Goal: Transaction & Acquisition: Purchase product/service

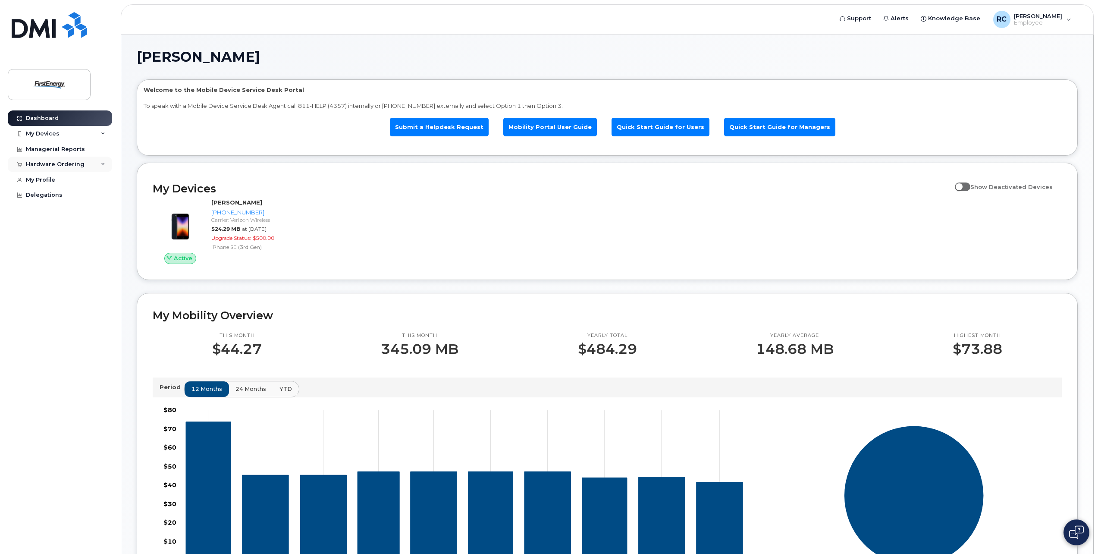
click at [101, 163] on icon at bounding box center [103, 164] width 4 height 4
click at [56, 196] on div "New Order" at bounding box center [46, 197] width 33 height 8
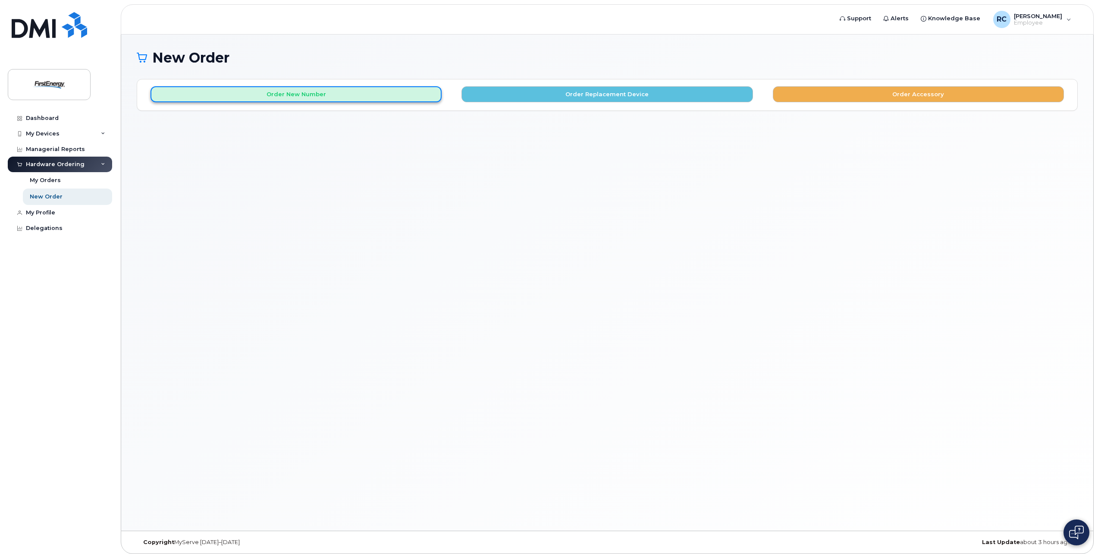
click at [350, 96] on button "Order New Number" at bounding box center [295, 94] width 291 height 16
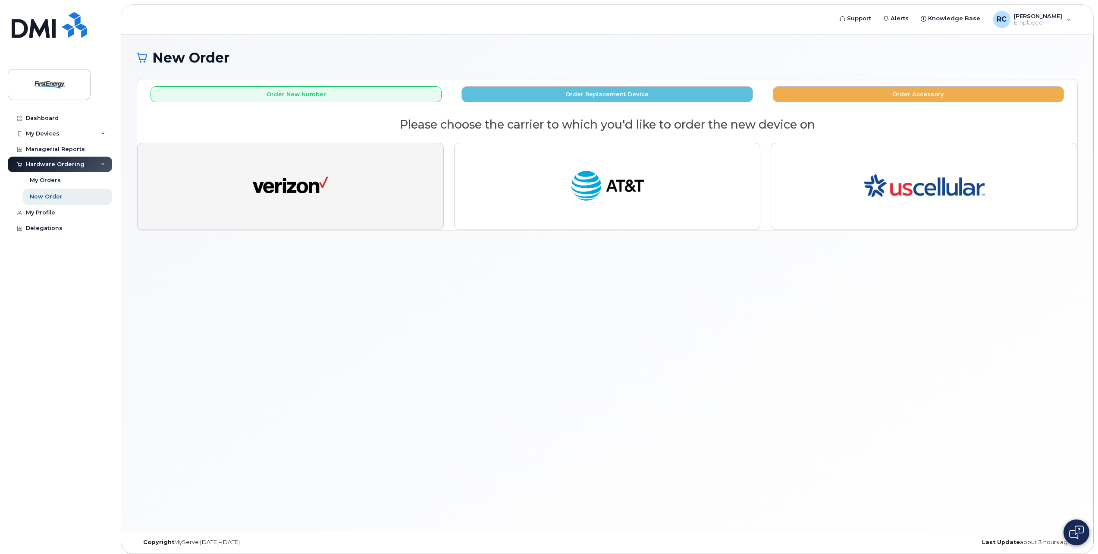
click at [389, 169] on button "button" at bounding box center [290, 186] width 307 height 87
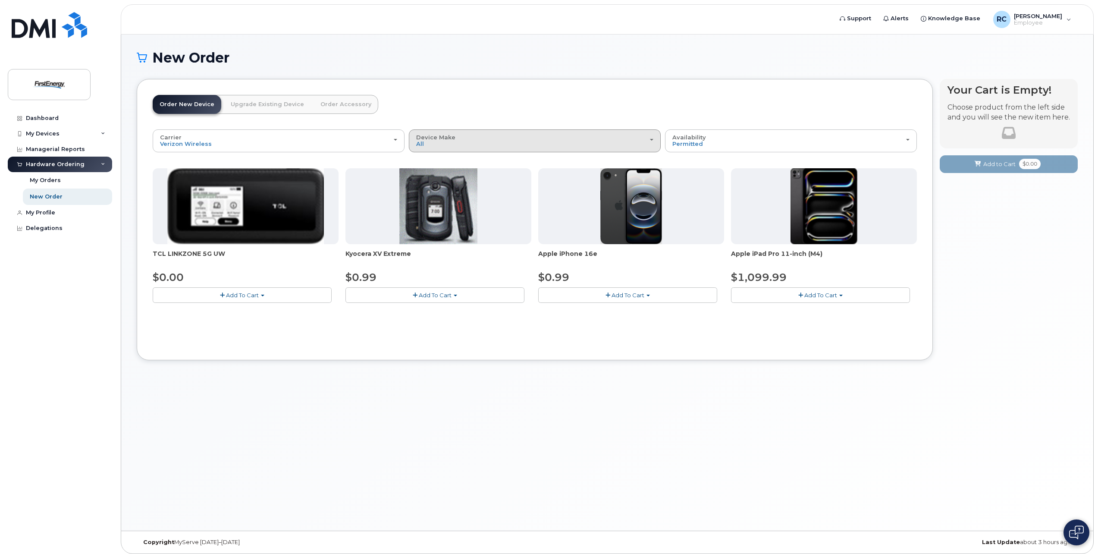
click at [627, 138] on div "Device Make All Cell Phone iPhone Modem Tablet" at bounding box center [534, 140] width 237 height 13
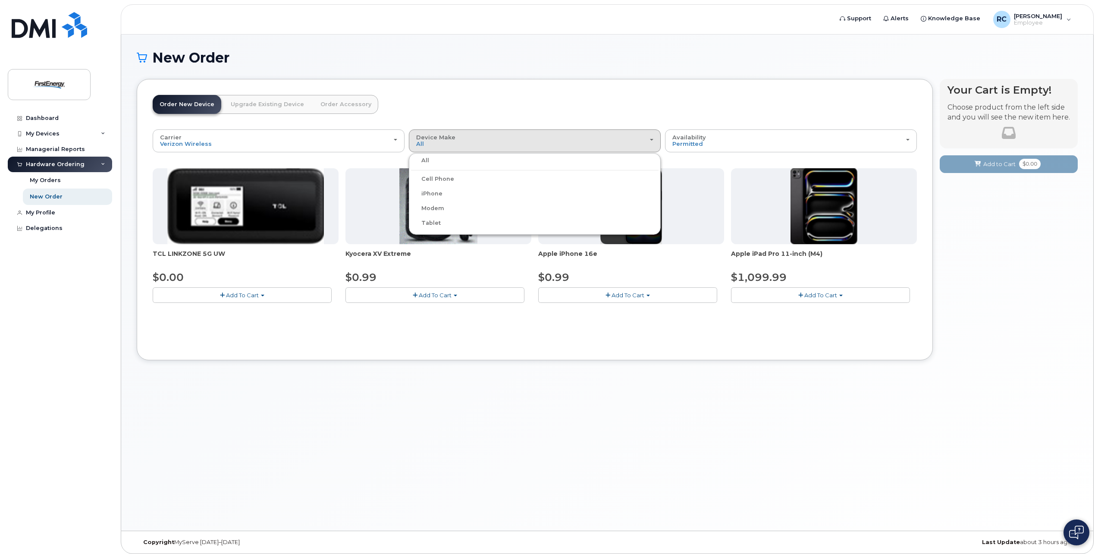
click at [433, 225] on label "Tablet" at bounding box center [426, 223] width 30 height 10
click at [0, 0] on input "Tablet" at bounding box center [0, 0] width 0 height 0
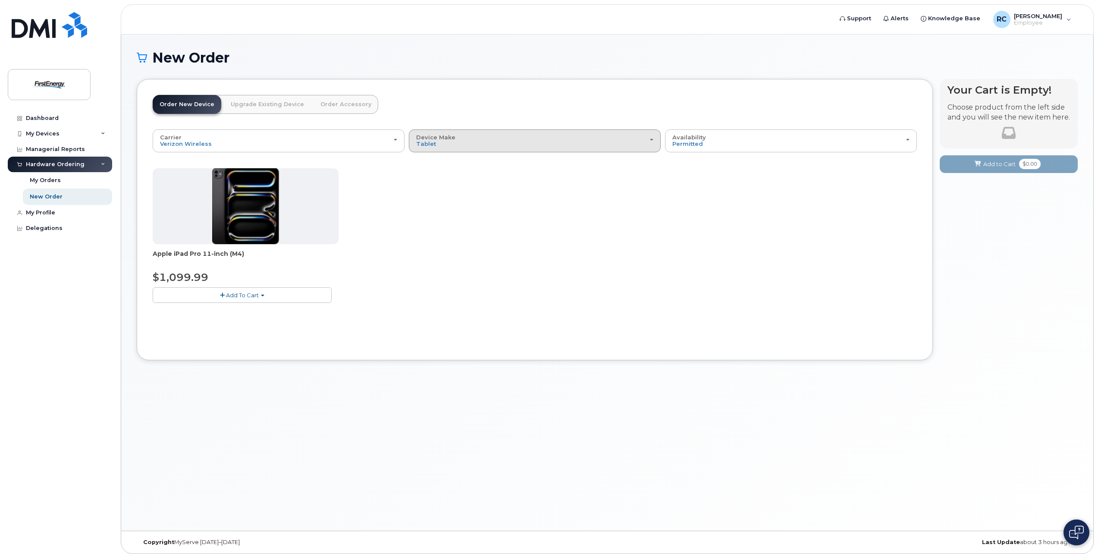
click at [635, 142] on div "Device Make All Cell Phone iPhone Modem Tablet" at bounding box center [534, 140] width 237 height 13
click at [809, 223] on div "Apple iPad Pro 11-inch (M4) $1,099.99 Add To Cart $1099.99 - 2 Year Activation" at bounding box center [535, 242] width 764 height 148
click at [326, 106] on link "Order Accessory" at bounding box center [345, 104] width 65 height 19
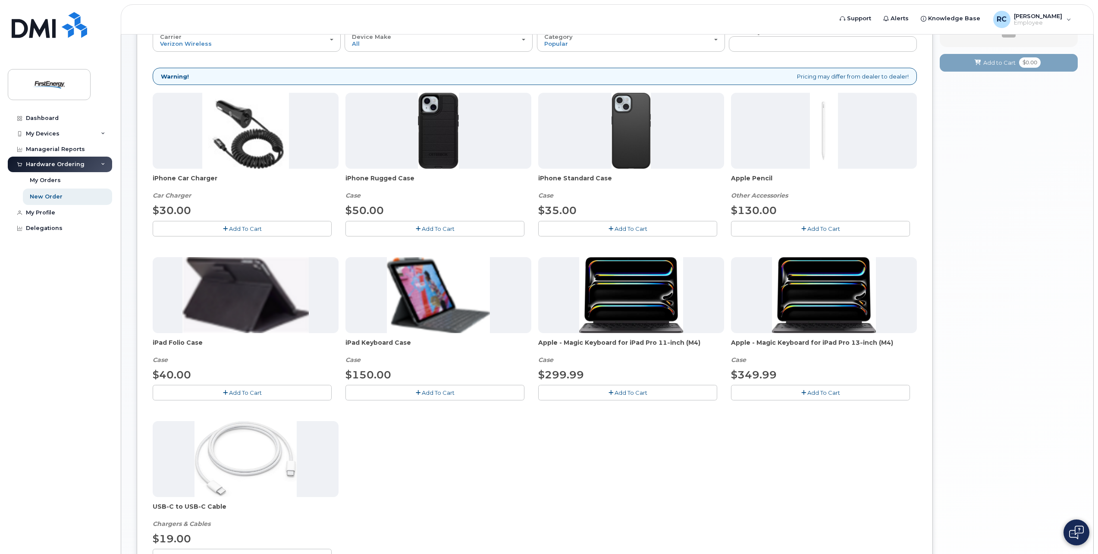
scroll to position [86, 0]
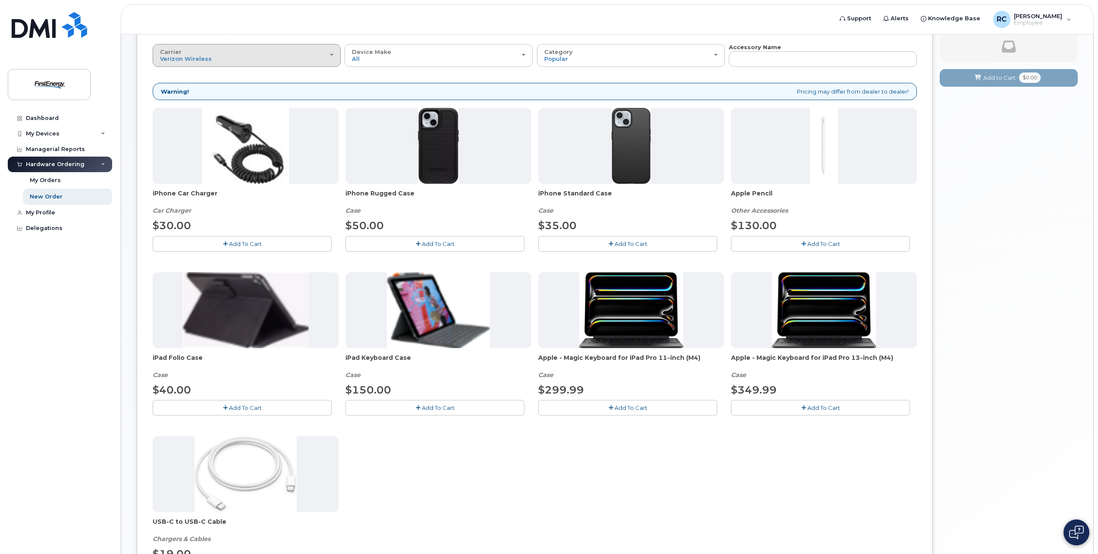
click at [328, 59] on div "Carrier Verizon Wireless AT&T Wireless US Cellular" at bounding box center [246, 55] width 173 height 13
click at [229, 90] on div "AT&T Wireless" at bounding box center [247, 90] width 184 height 10
click at [329, 59] on div "Carrier Verizon Wireless AT&T Wireless US Cellular" at bounding box center [246, 55] width 173 height 13
click at [185, 88] on label "AT&T Wireless" at bounding box center [183, 90] width 56 height 10
click at [0, 0] on input "AT&T Wireless" at bounding box center [0, 0] width 0 height 0
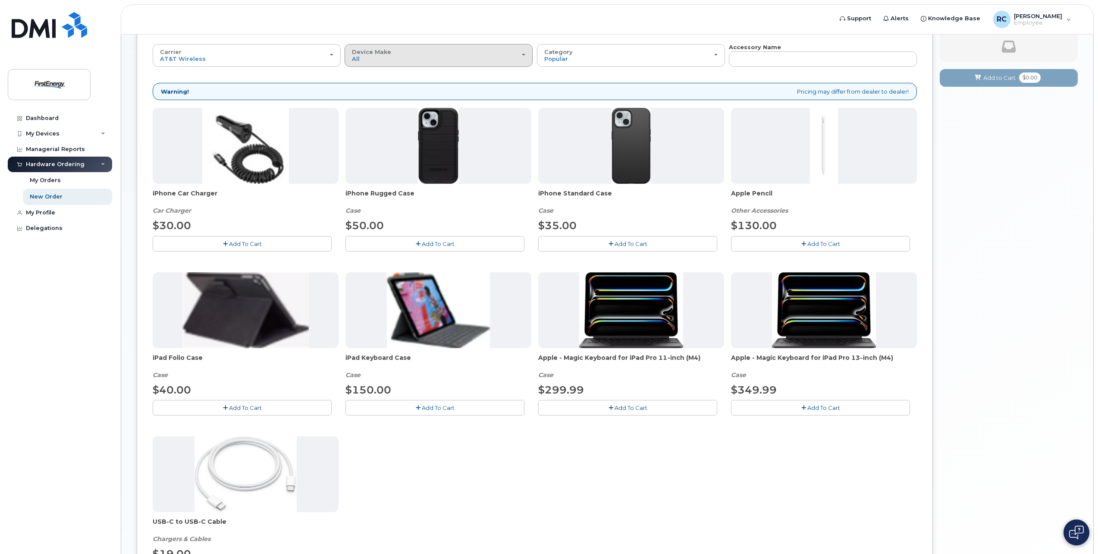
click at [520, 54] on div "Device Make All iPhone Tablet" at bounding box center [438, 55] width 173 height 13
click at [375, 110] on div "Tablet" at bounding box center [439, 108] width 184 height 10
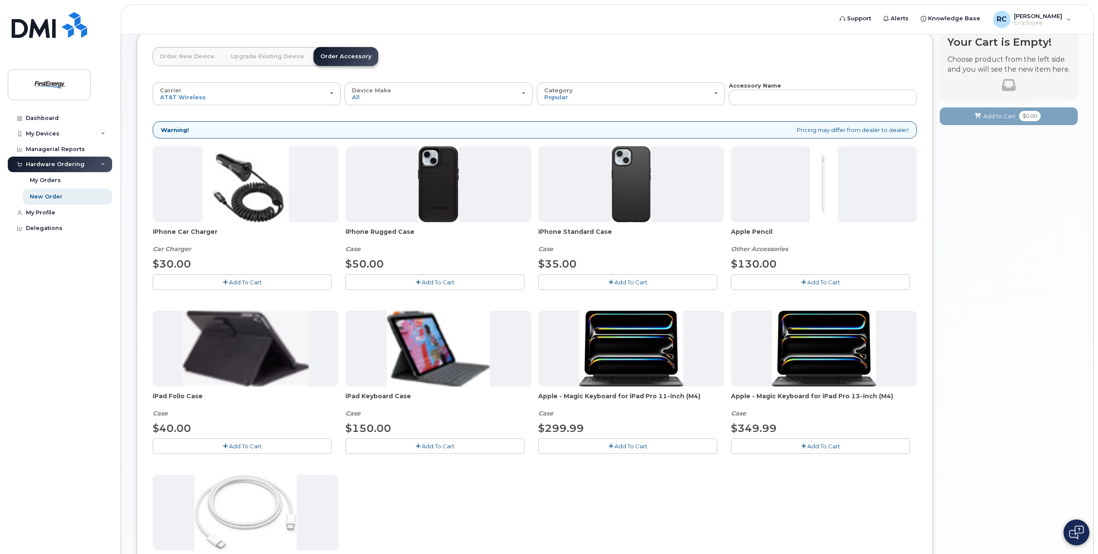
scroll to position [0, 0]
